Goal: Find contact information: Find contact information

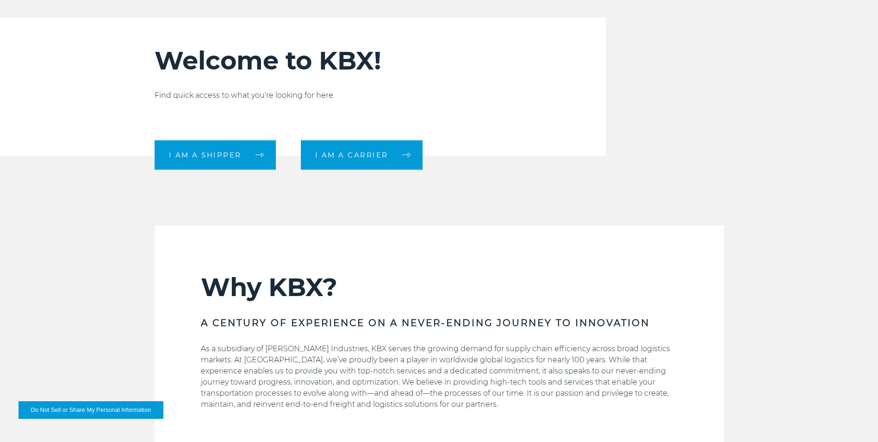
scroll to position [370, 0]
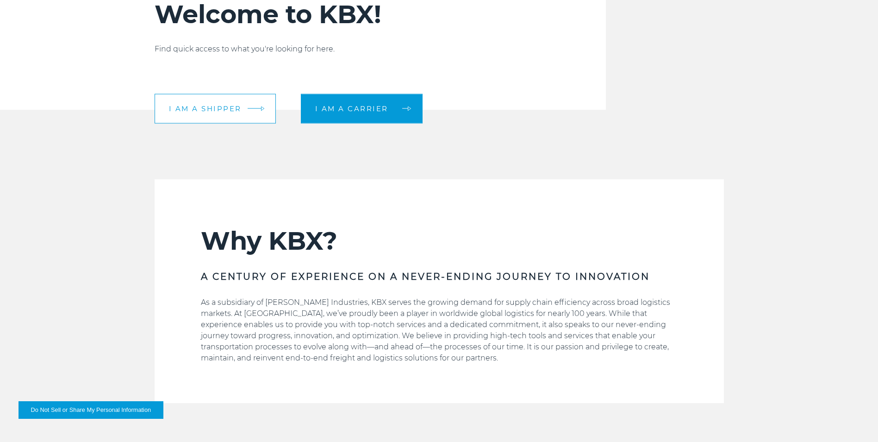
click at [206, 110] on span "I am a shipper" at bounding box center [205, 108] width 73 height 7
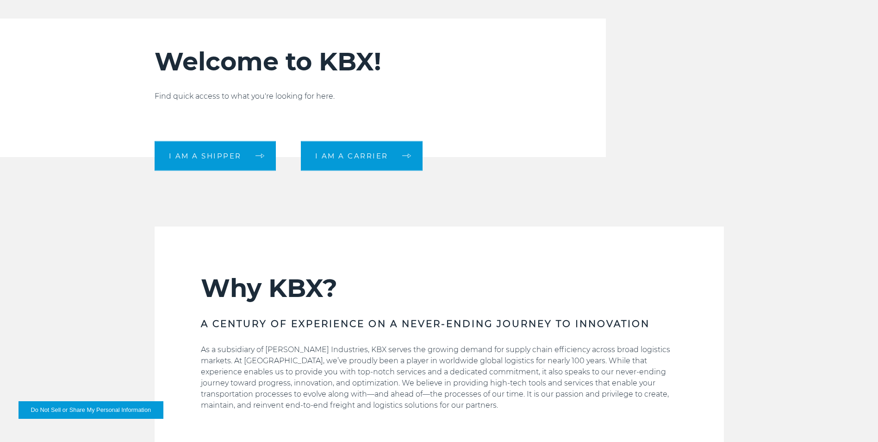
scroll to position [324, 0]
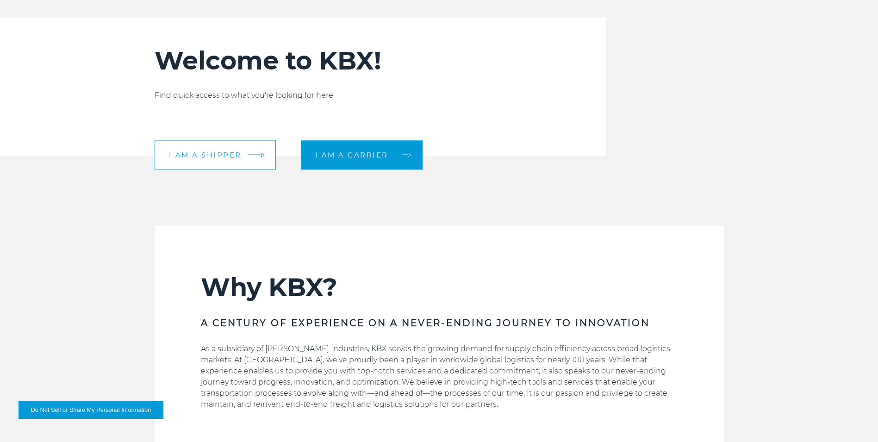
click at [216, 164] on link "I am a shipper" at bounding box center [215, 155] width 121 height 30
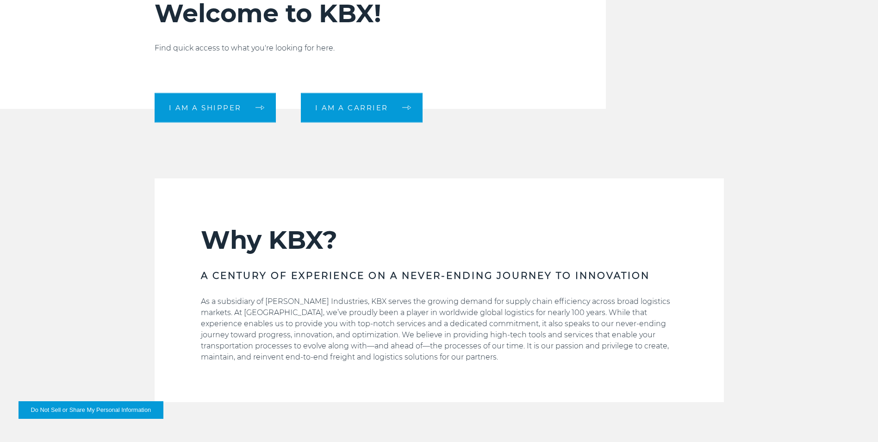
scroll to position [417, 0]
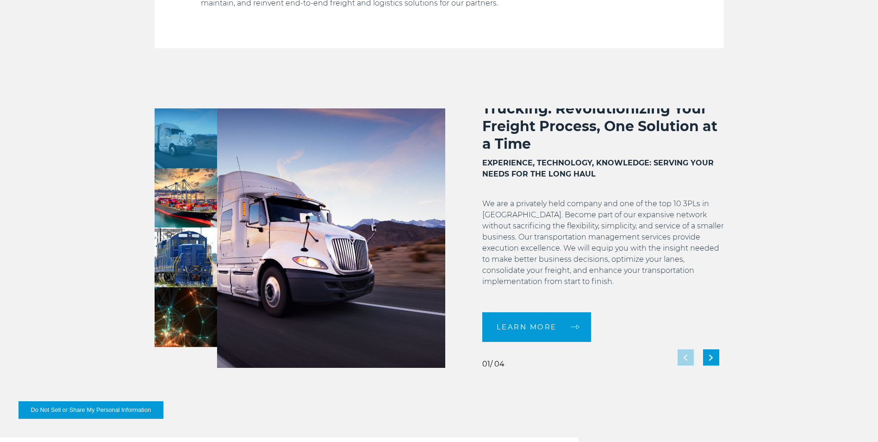
scroll to position [787, 0]
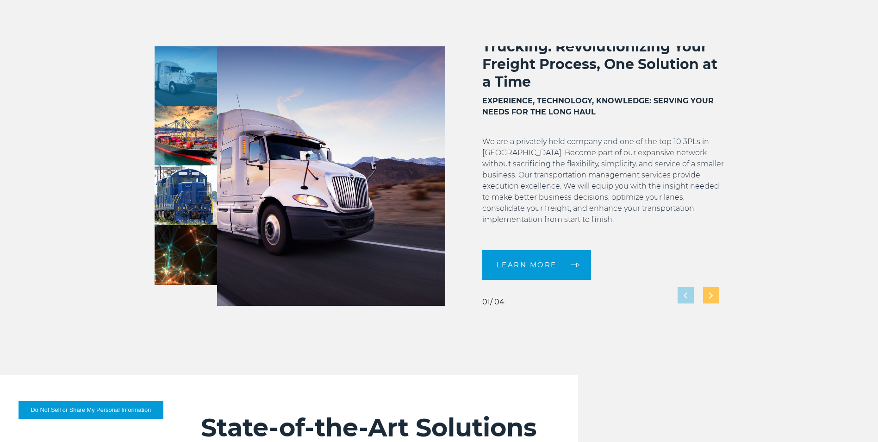
click at [706, 296] on div "Next slide" at bounding box center [711, 295] width 16 height 16
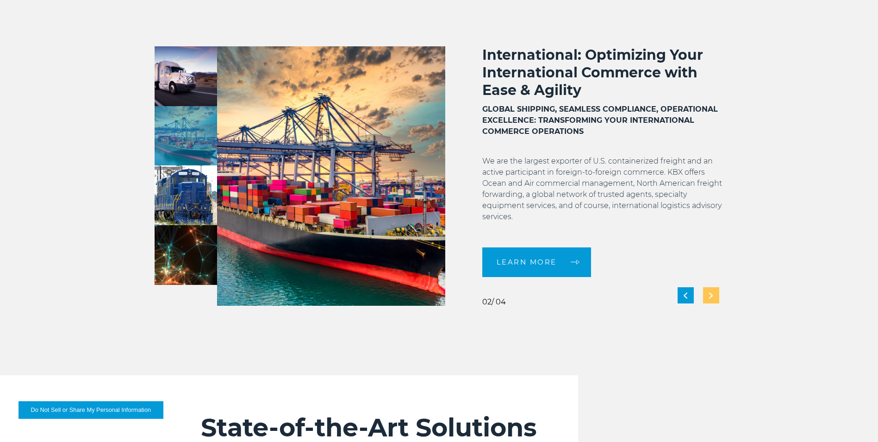
click at [714, 297] on div "Next slide" at bounding box center [711, 295] width 16 height 16
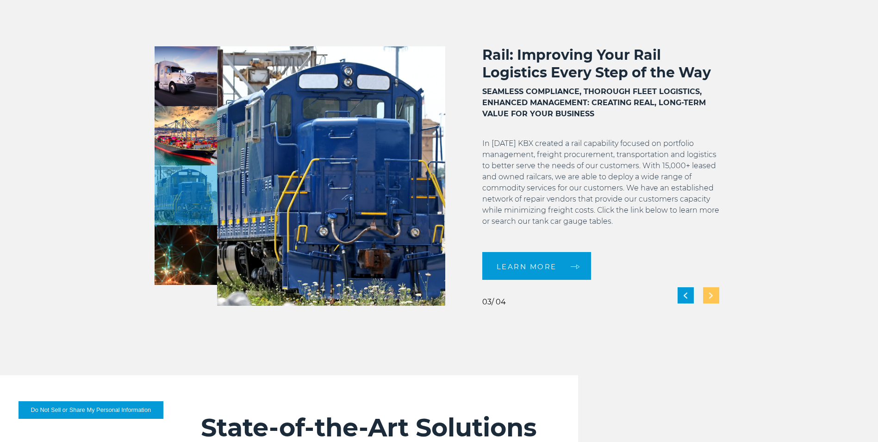
click at [716, 297] on div "Next slide" at bounding box center [711, 295] width 16 height 16
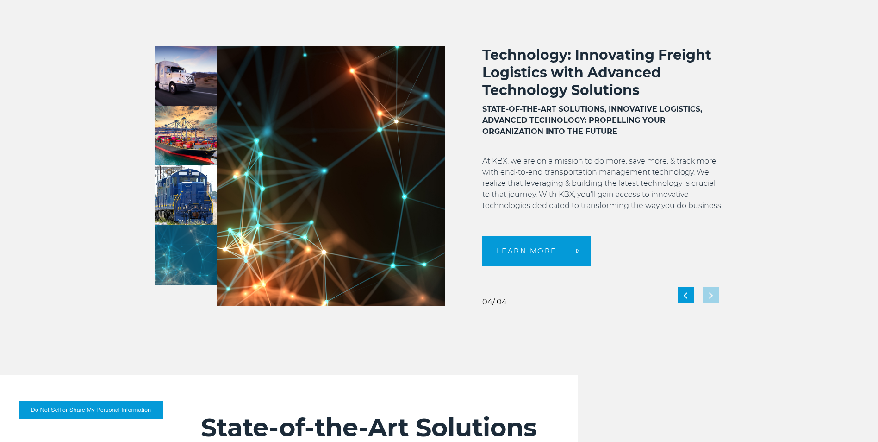
click at [717, 297] on div "Technology: Innovating Freight Logistics with Advanced Technology Solutions STA…" at bounding box center [584, 175] width 279 height 259
click at [718, 295] on div "LEARN MORE 04 04 04" at bounding box center [439, 175] width 569 height 259
click at [526, 254] on span "LEARN MORE" at bounding box center [527, 250] width 60 height 7
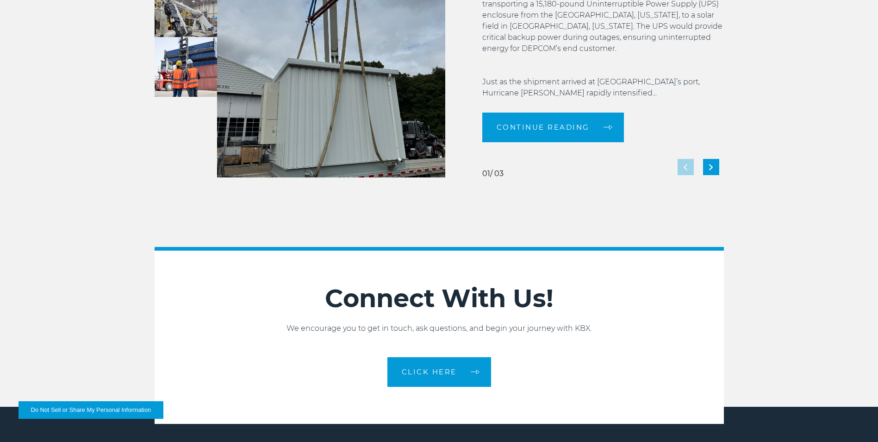
scroll to position [1990, 0]
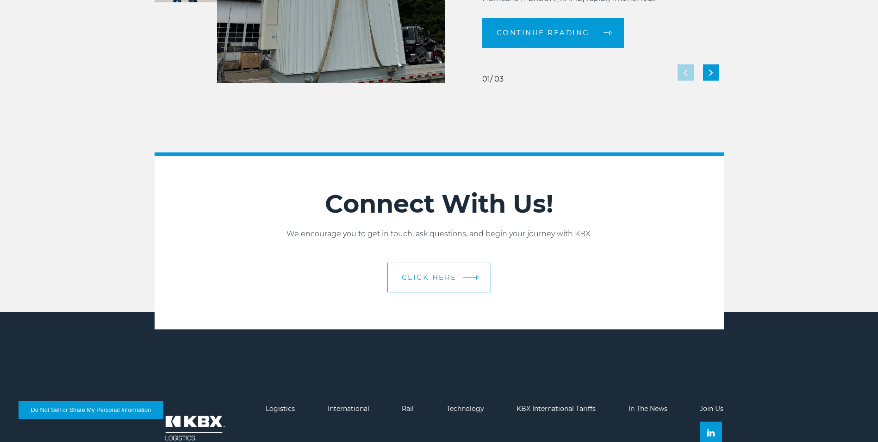
click at [423, 280] on span "CLICK HERE" at bounding box center [429, 277] width 55 height 7
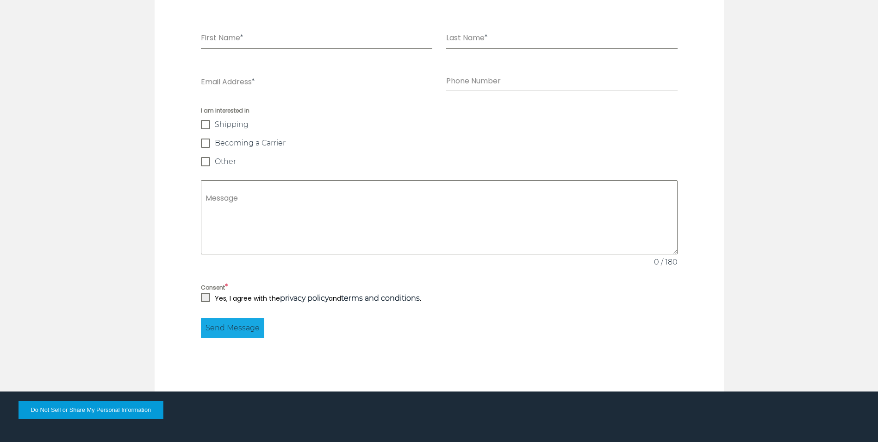
scroll to position [741, 0]
